Goal: Information Seeking & Learning: Learn about a topic

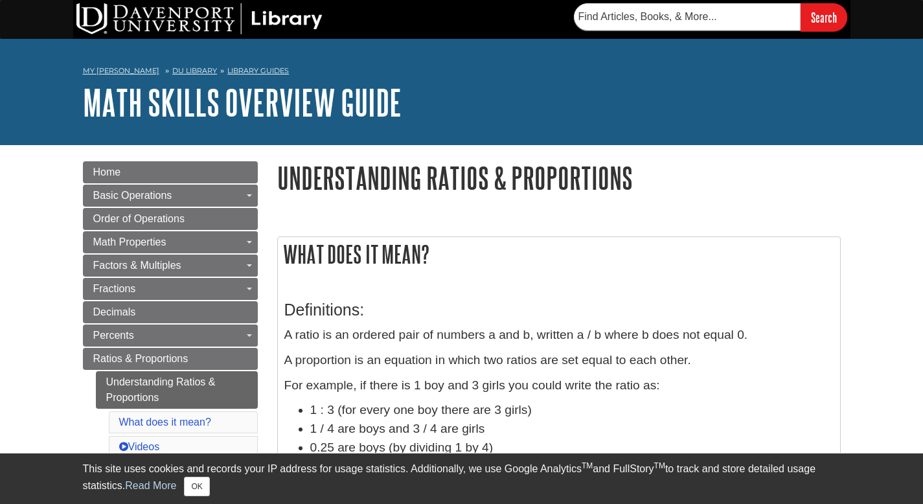
click at [785, 289] on div "Definitions: A ratio is an ordered pair of numbers a and b, written a / b where…" at bounding box center [558, 385] width 549 height 195
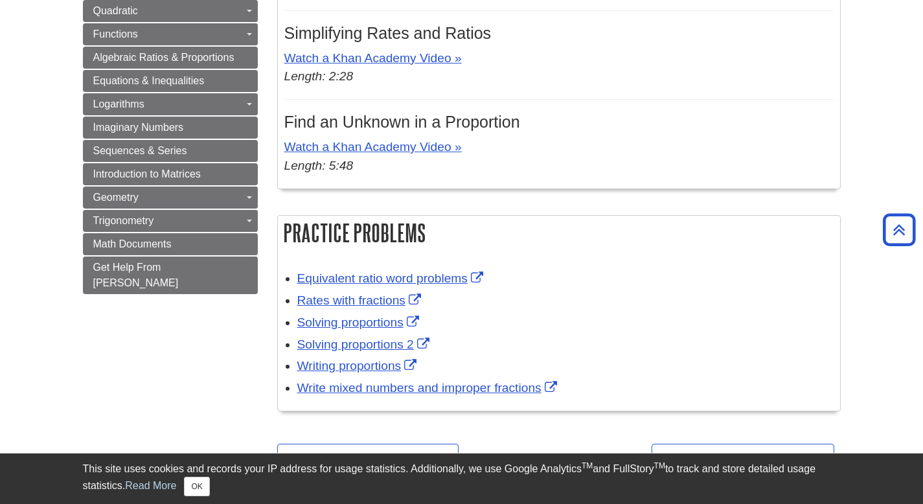
scroll to position [723, 0]
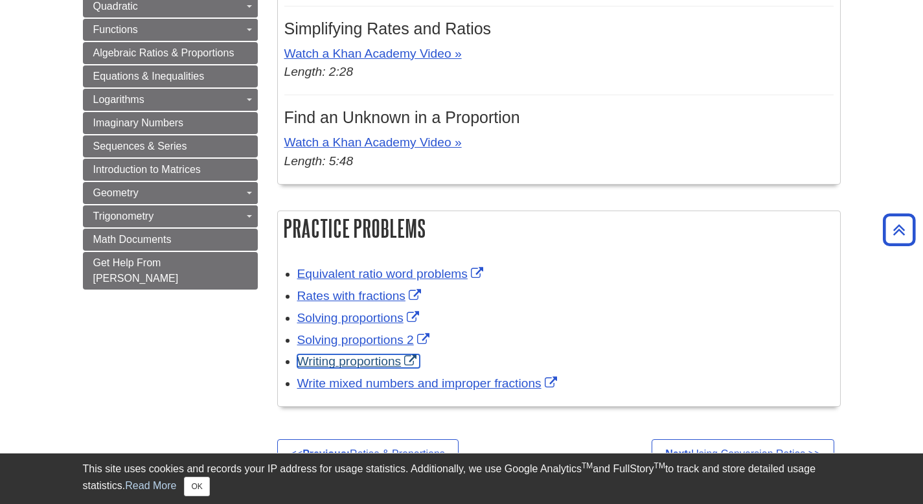
click at [382, 368] on link "Writing proportions" at bounding box center [358, 361] width 123 height 14
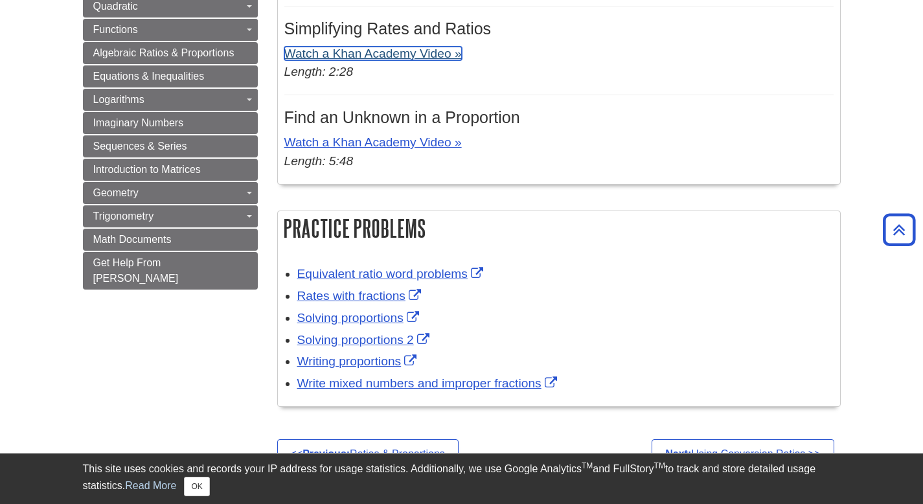
click at [382, 60] on link "Watch a Khan Academy Video »" at bounding box center [373, 54] width 178 height 14
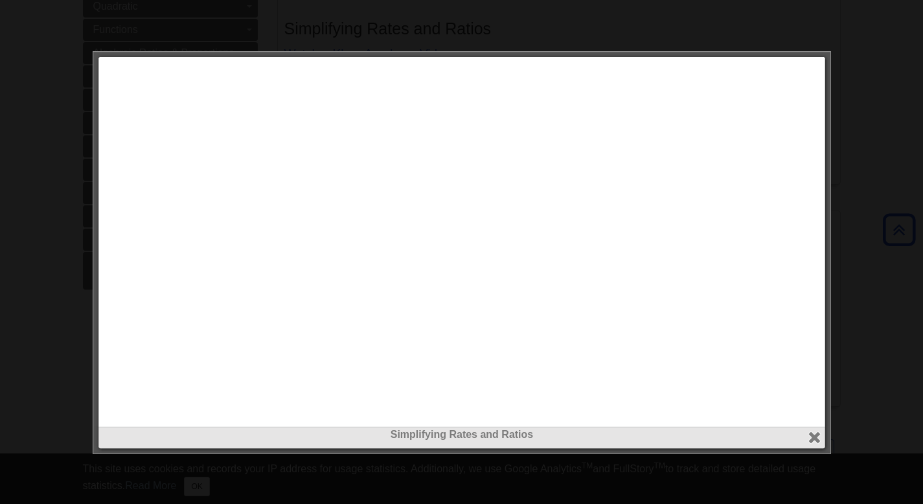
click at [24, 76] on div at bounding box center [461, 252] width 923 height 504
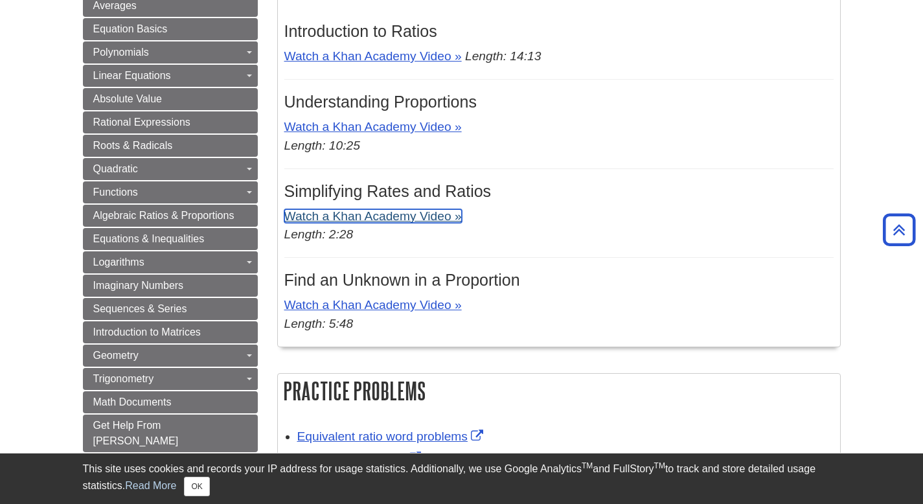
scroll to position [573, 0]
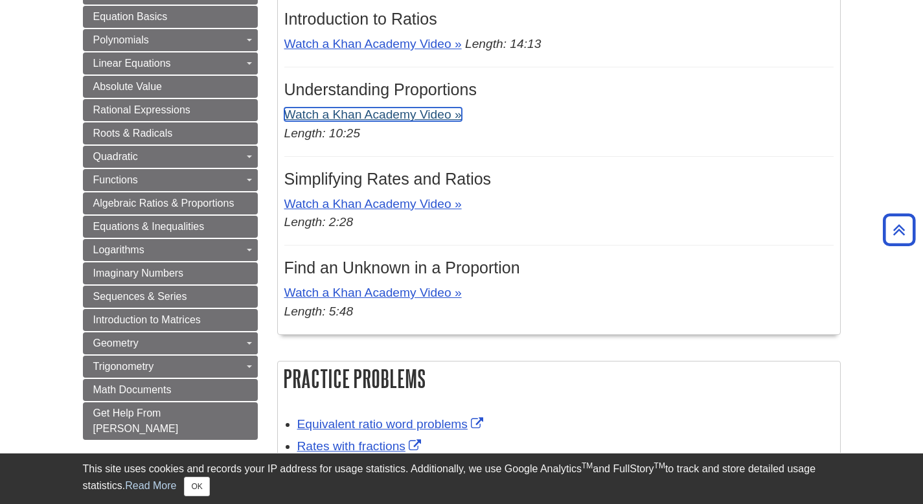
click at [415, 120] on link "Watch a Khan Academy Video »" at bounding box center [373, 115] width 178 height 14
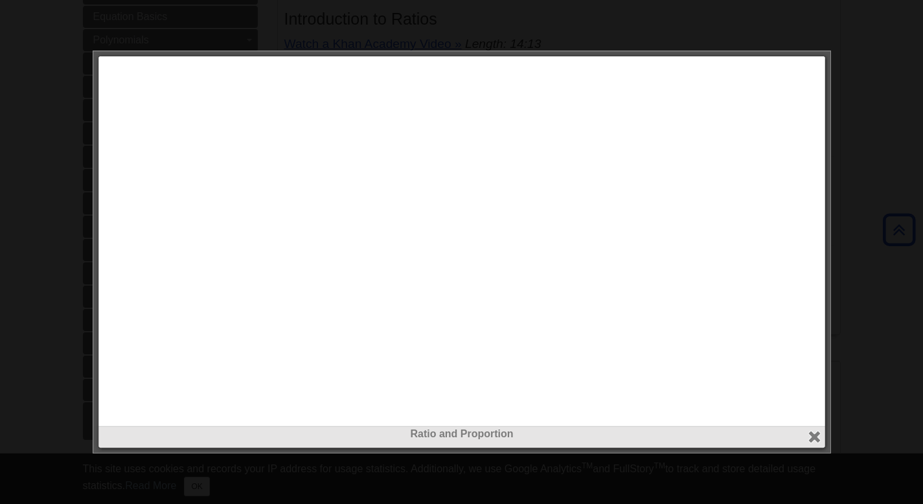
click at [74, 113] on div at bounding box center [461, 252] width 923 height 504
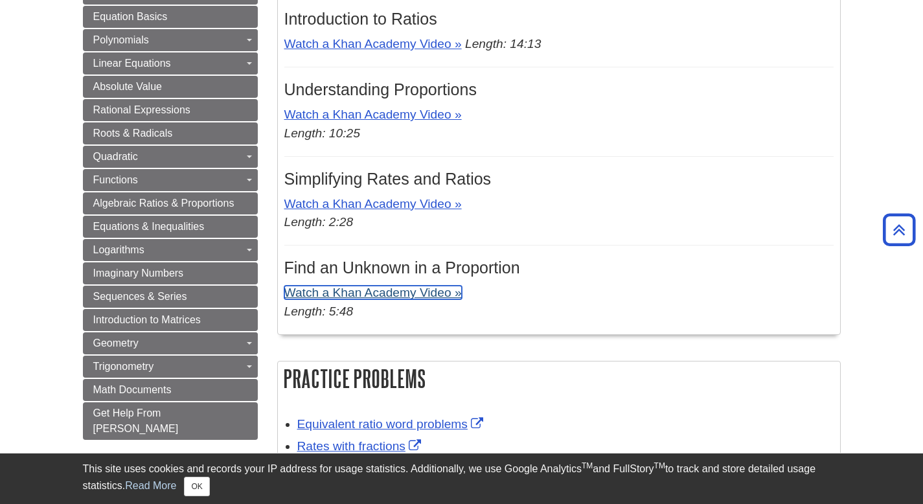
click at [443, 299] on link "Watch a Khan Academy Video »" at bounding box center [373, 293] width 178 height 14
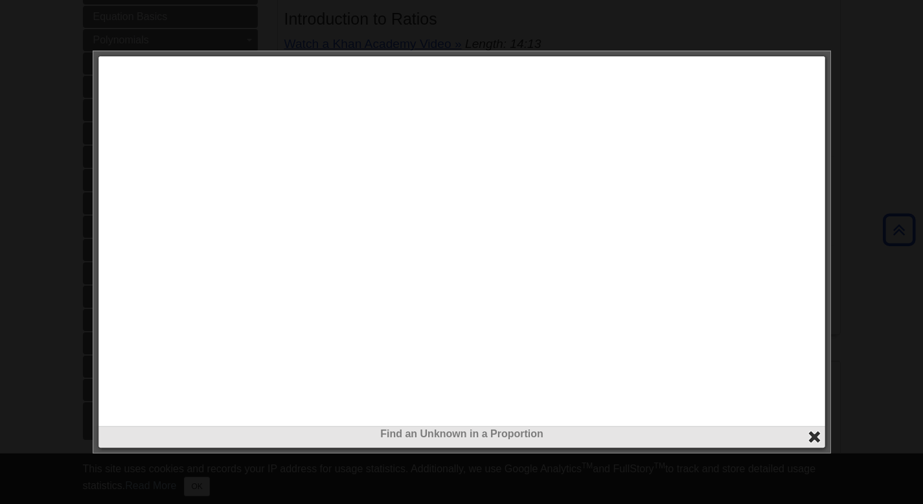
click at [820, 441] on button "close" at bounding box center [814, 437] width 15 height 15
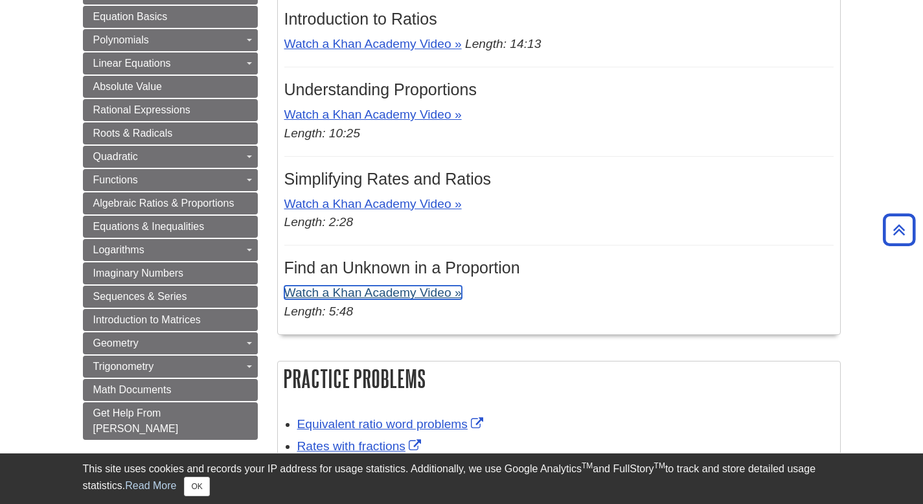
click at [370, 296] on link "Watch a Khan Academy Video »" at bounding box center [373, 293] width 178 height 14
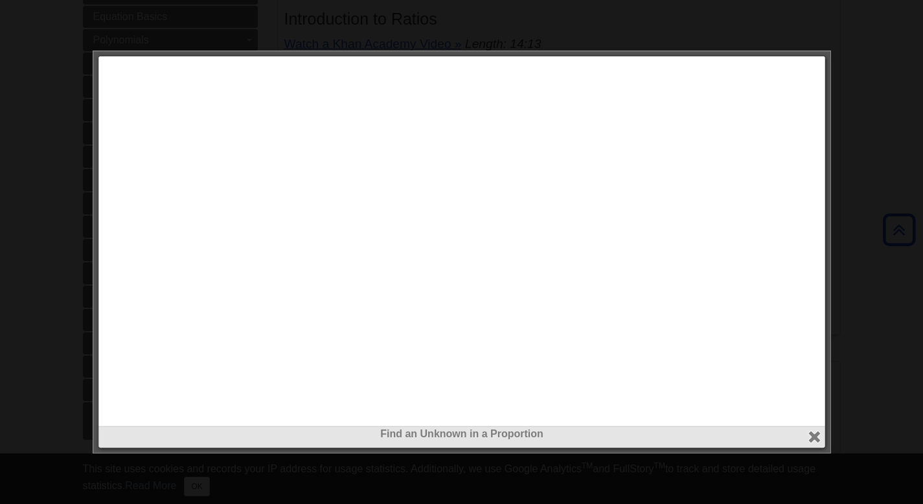
click at [46, 45] on div at bounding box center [461, 252] width 923 height 504
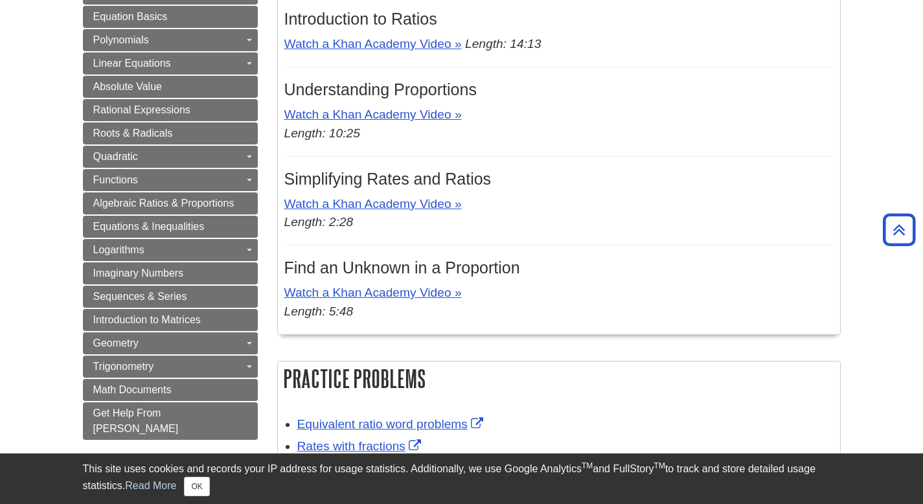
click at [43, 362] on body "Library Chat This site uses cookies and records your IP address for usage stati…" at bounding box center [461, 199] width 923 height 1545
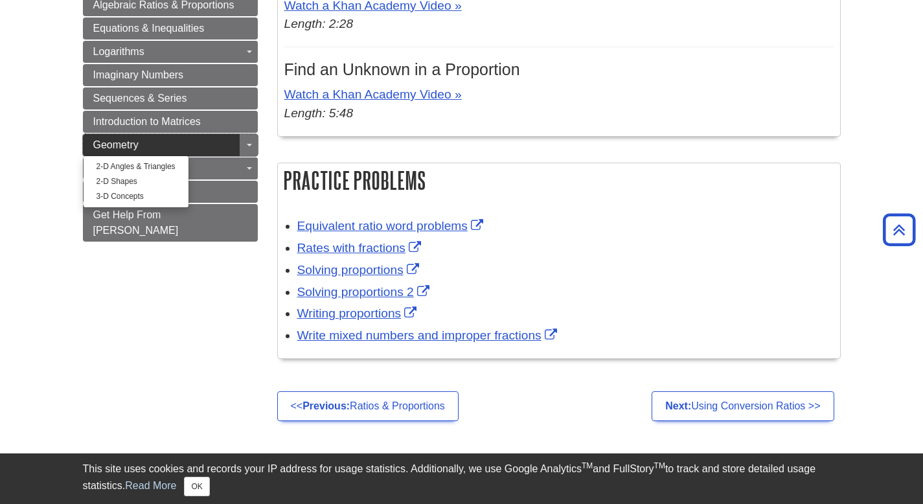
scroll to position [780, 0]
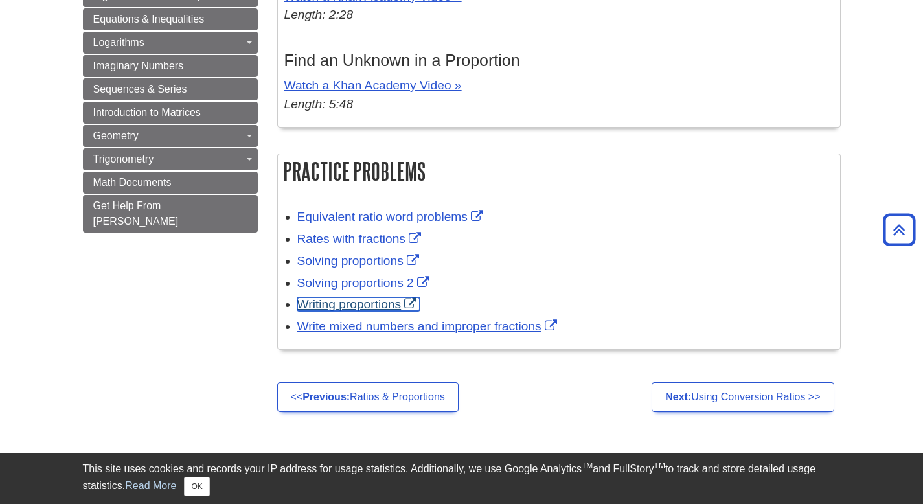
click at [324, 308] on link "Writing proportions" at bounding box center [358, 304] width 123 height 14
